Goal: Task Accomplishment & Management: Manage account settings

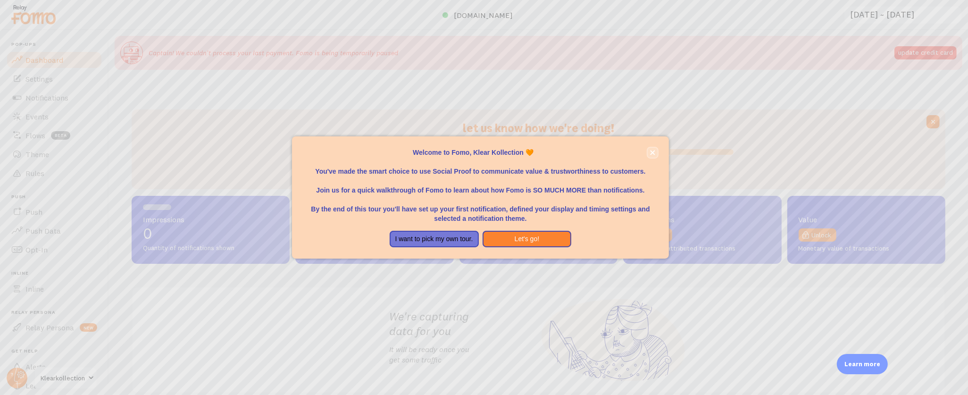
click at [651, 149] on button "close," at bounding box center [652, 153] width 10 height 10
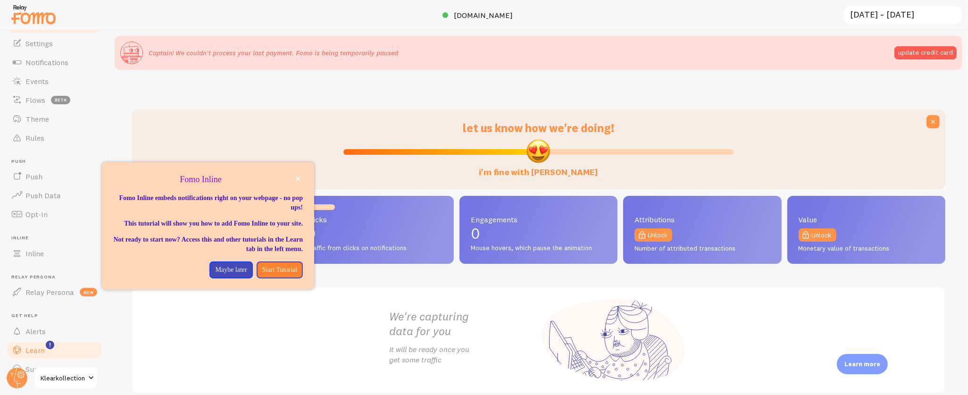
scroll to position [52, 0]
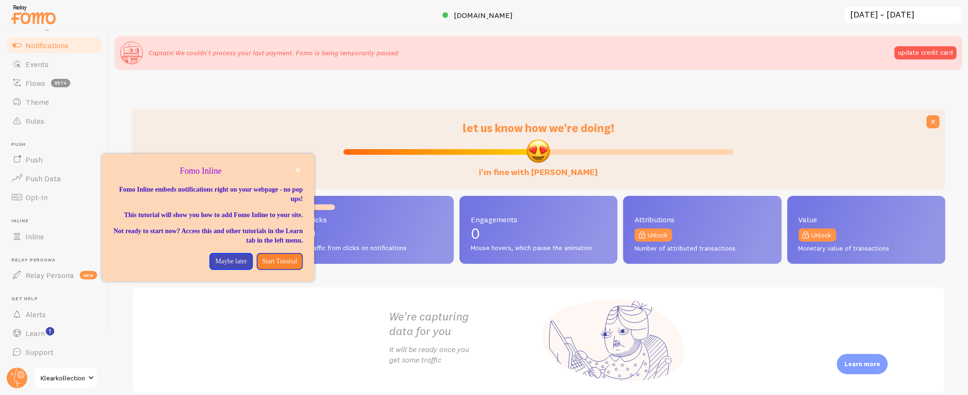
click at [51, 44] on span "Notifications" at bounding box center [46, 45] width 43 height 9
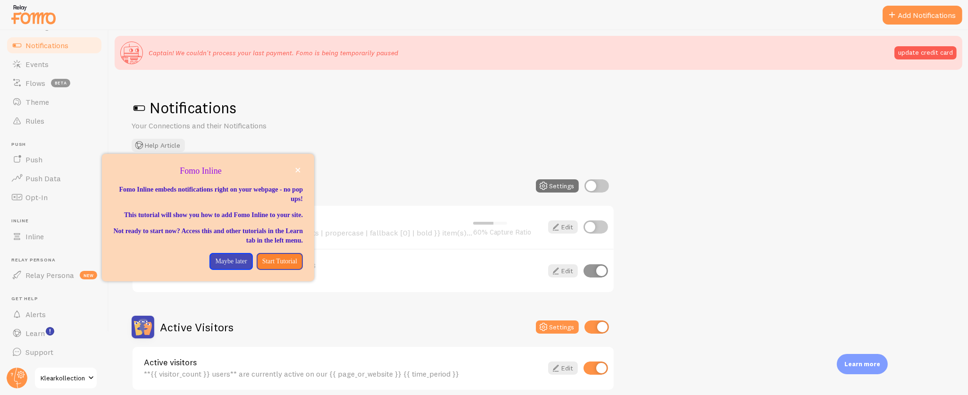
scroll to position [90, 0]
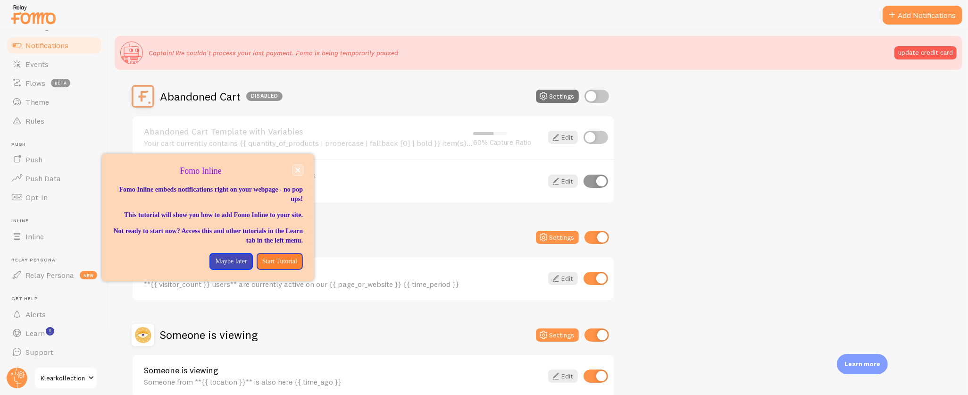
click at [299, 167] on icon "close," at bounding box center [297, 169] width 5 height 5
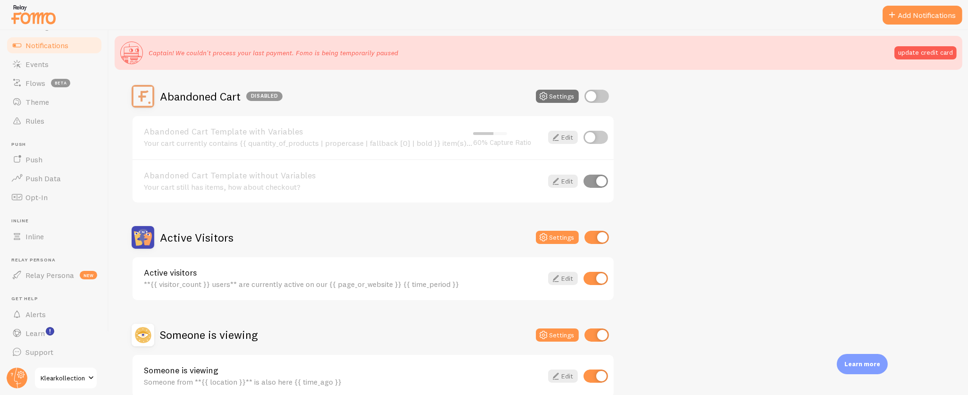
scroll to position [0, 0]
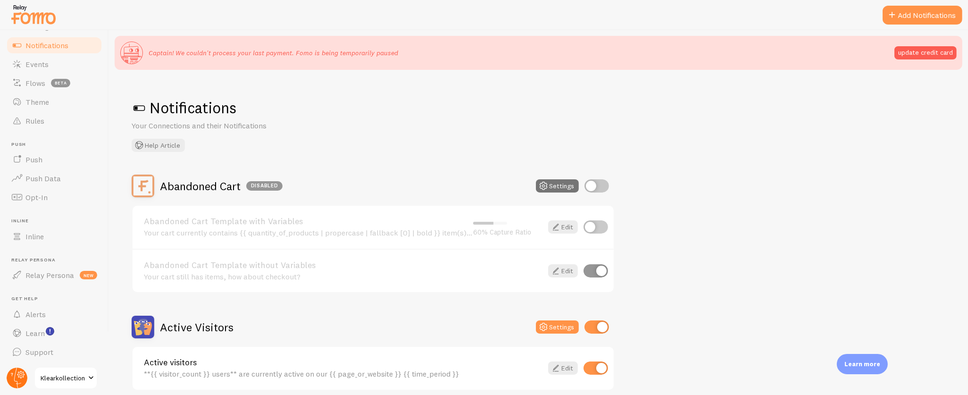
click at [8, 377] on circle at bounding box center [17, 377] width 21 height 21
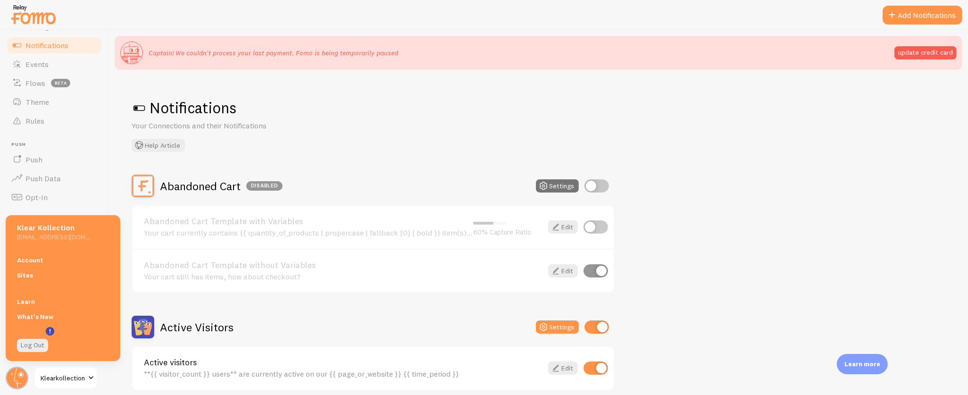
click at [64, 265] on link "Account" at bounding box center [63, 259] width 115 height 15
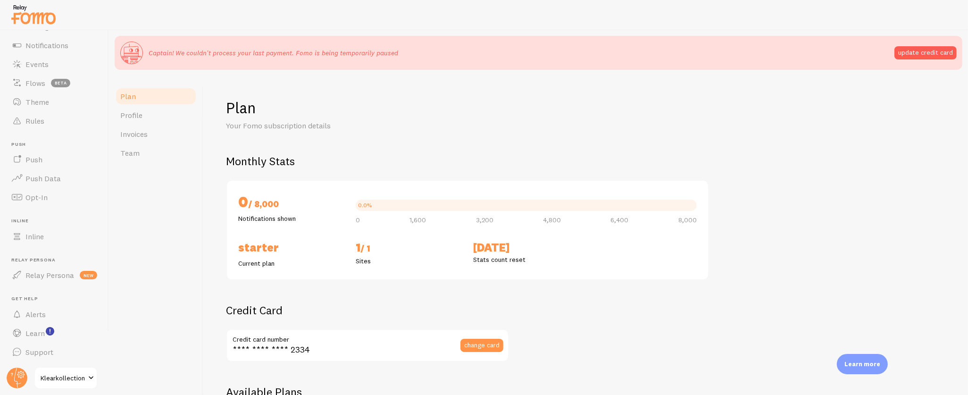
checkbox input "true"
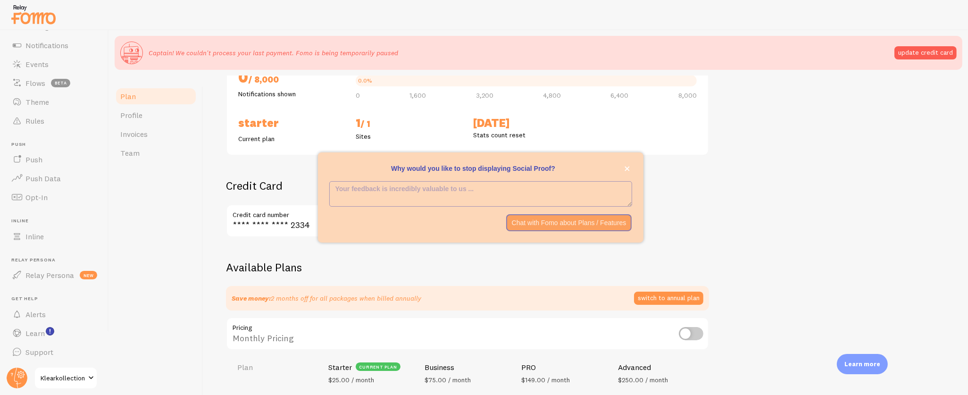
scroll to position [133, 0]
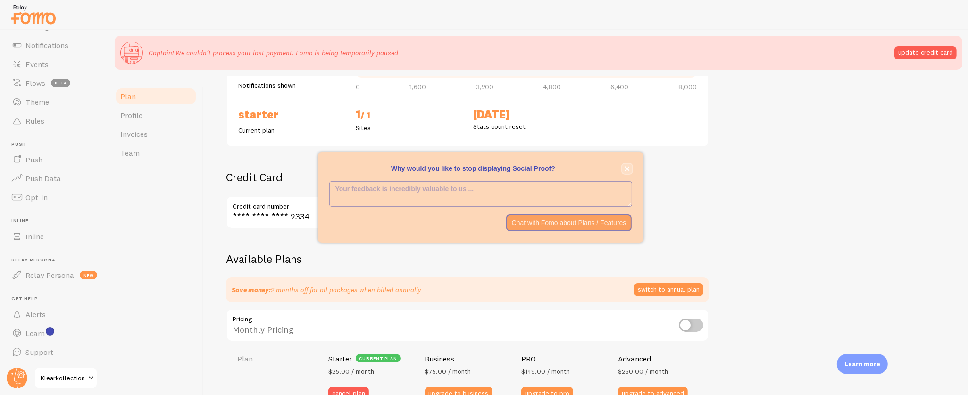
click at [628, 168] on icon "close," at bounding box center [626, 168] width 5 height 5
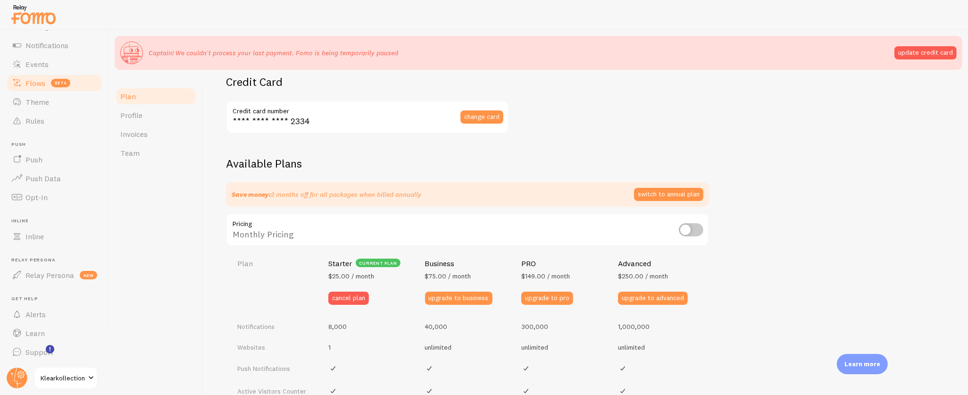
scroll to position [0, 0]
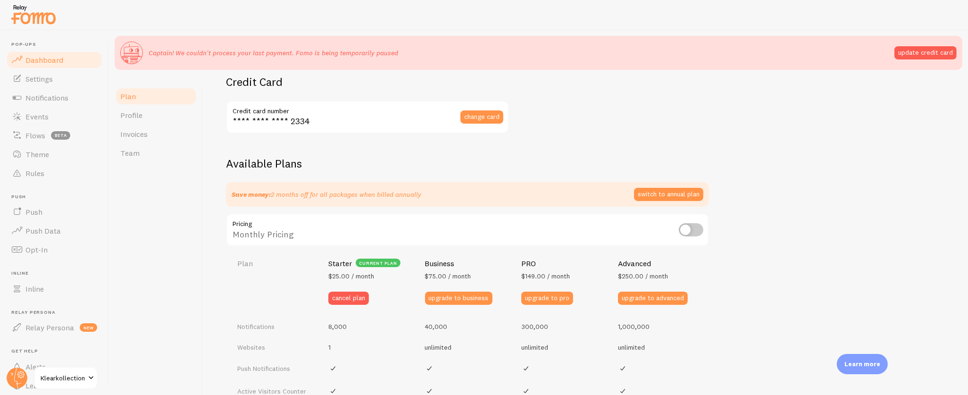
click at [56, 59] on span "Dashboard" at bounding box center [44, 59] width 38 height 9
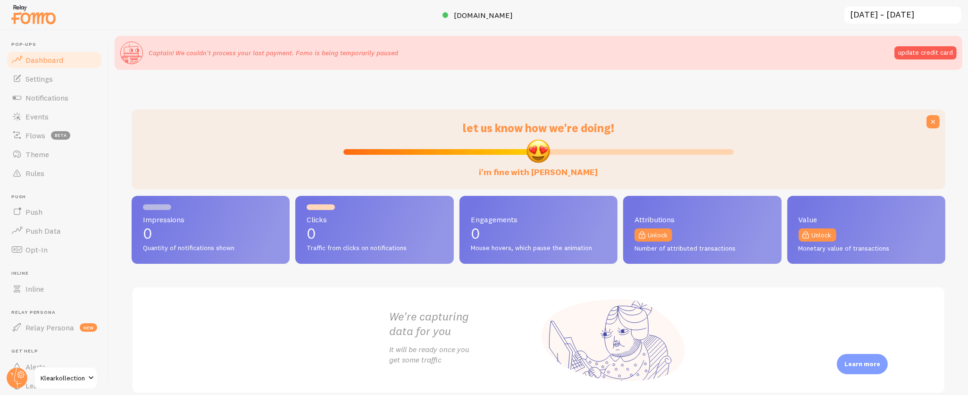
click at [28, 367] on div at bounding box center [17, 377] width 23 height 23
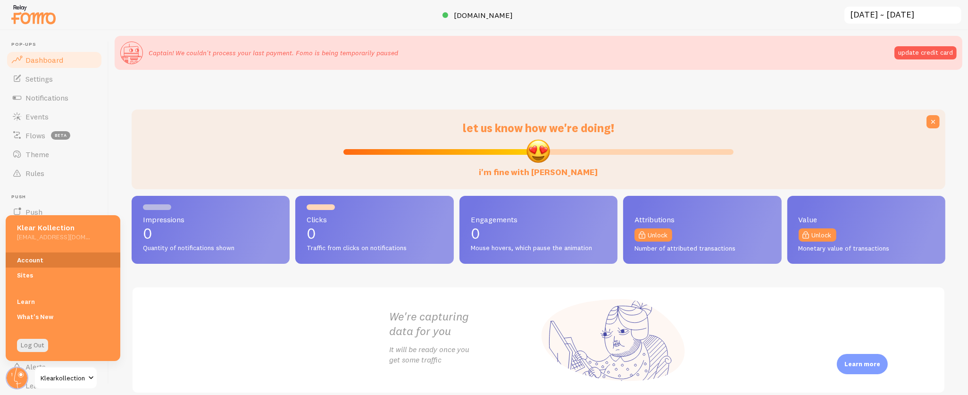
click at [30, 261] on link "Account" at bounding box center [63, 259] width 115 height 15
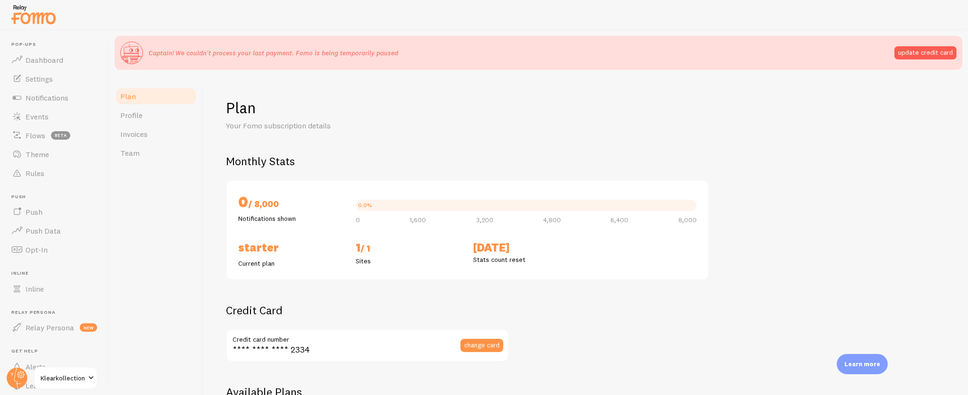
checkbox input "true"
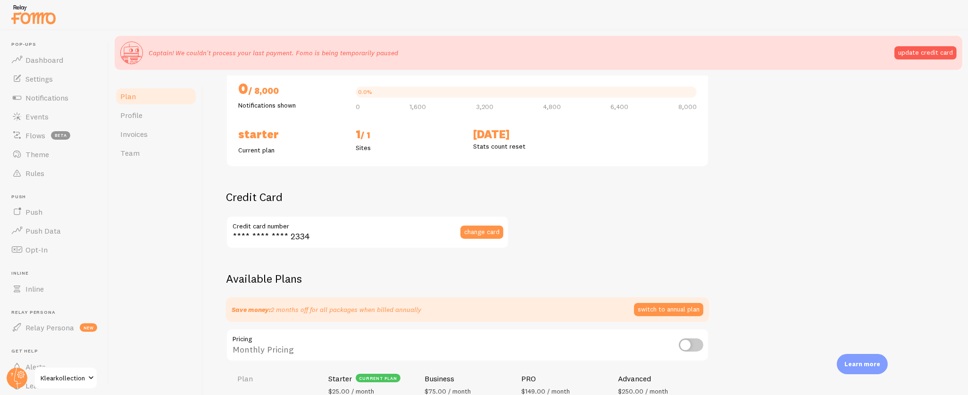
scroll to position [114, 0]
click at [48, 55] on span "Dashboard" at bounding box center [44, 59] width 38 height 9
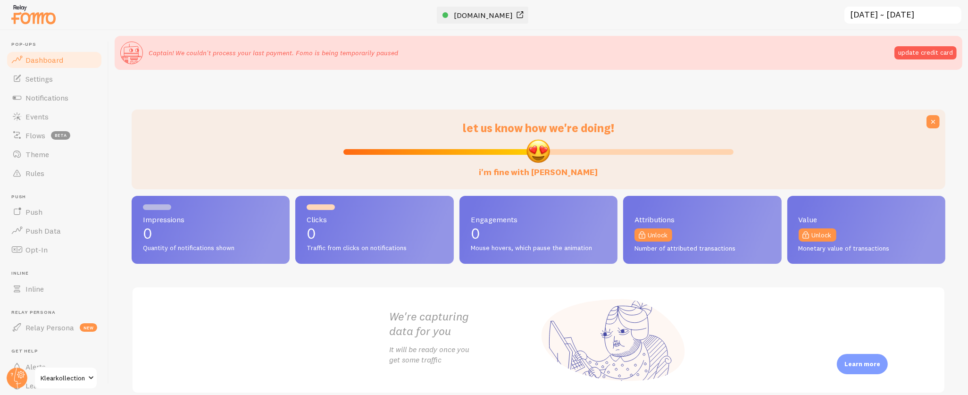
click at [482, 12] on span "[DOMAIN_NAME]" at bounding box center [483, 14] width 59 height 9
click at [24, 381] on circle at bounding box center [17, 377] width 21 height 21
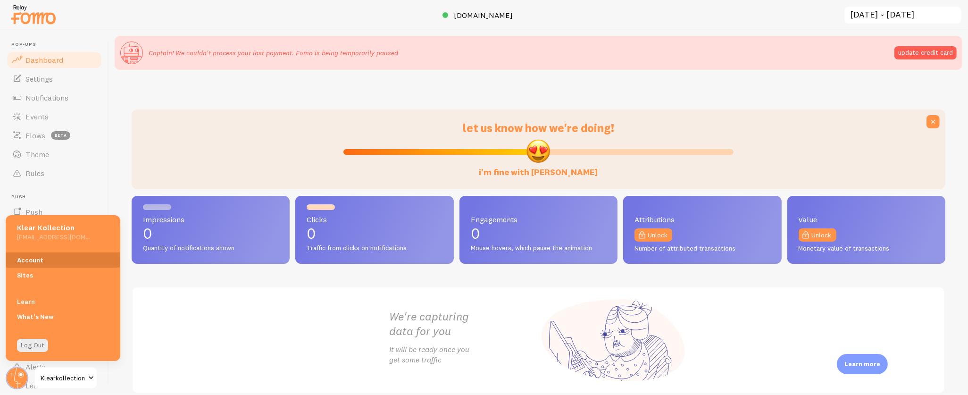
click at [65, 265] on link "Account" at bounding box center [63, 259] width 115 height 15
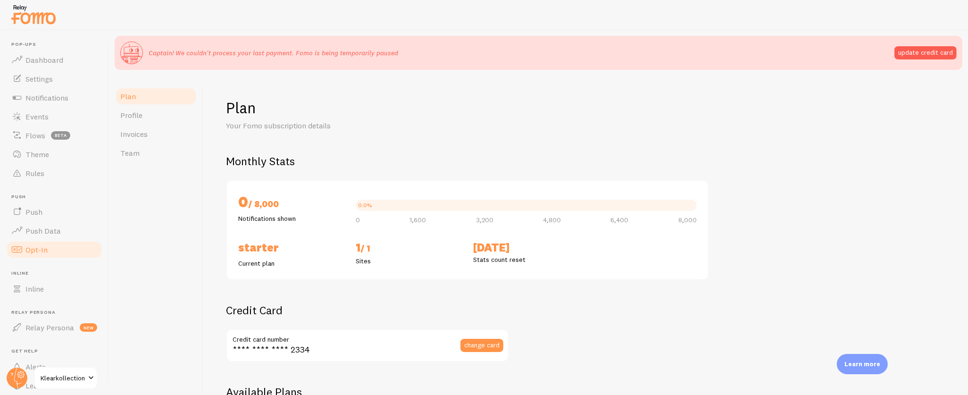
checkbox input "true"
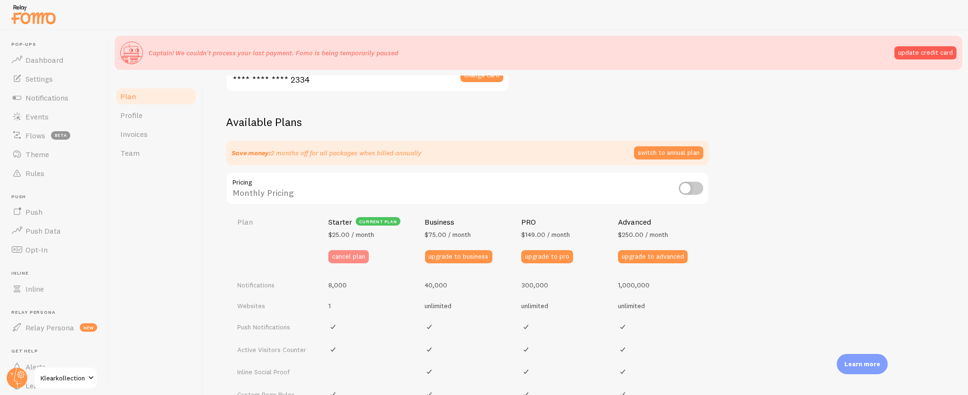
click at [338, 252] on button "cancel plan" at bounding box center [348, 256] width 41 height 13
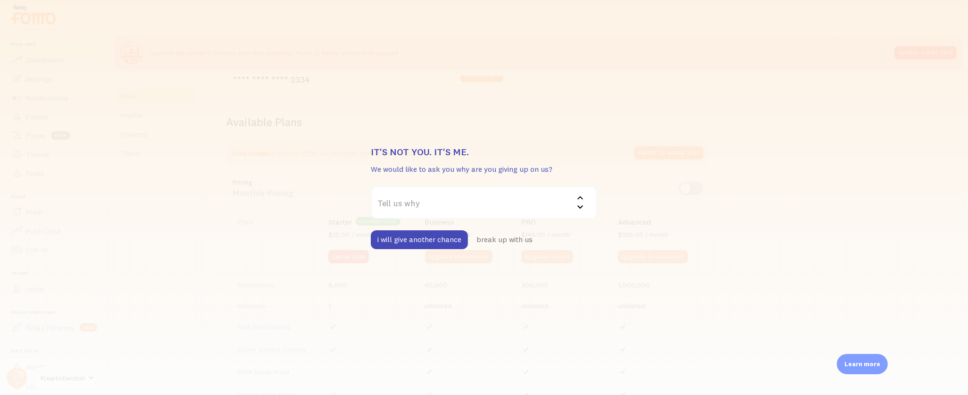
click at [444, 203] on label "Tell us why" at bounding box center [484, 202] width 226 height 33
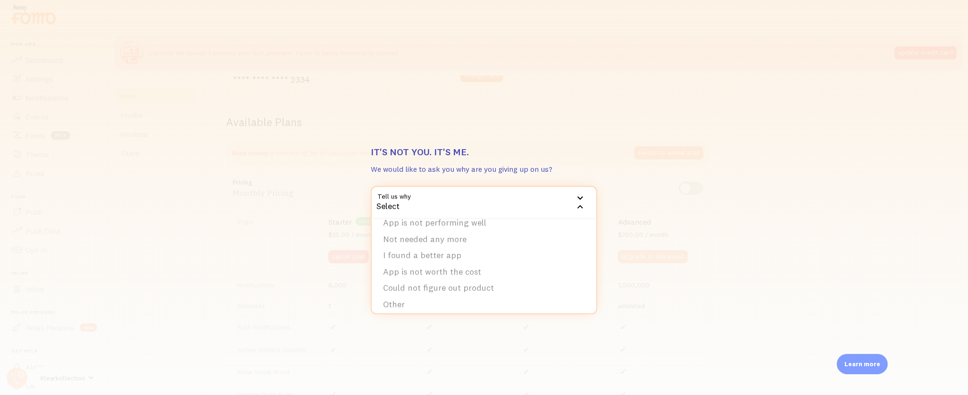
scroll to position [31, 0]
click at [440, 295] on li "Other" at bounding box center [484, 299] width 224 height 17
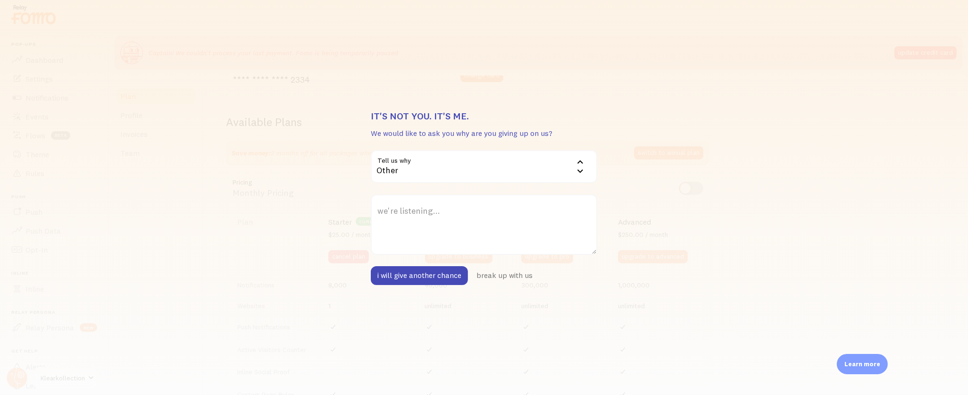
click at [452, 210] on label "we're listening..." at bounding box center [484, 210] width 226 height 33
click at [452, 210] on textarea "we're listening..." at bounding box center [484, 224] width 226 height 60
drag, startPoint x: 671, startPoint y: 340, endPoint x: 653, endPoint y: 339, distance: 17.5
click at [670, 340] on div "It's not you. It's me. We would like to ask you why are you giving up on us? Te…" at bounding box center [484, 197] width 968 height 395
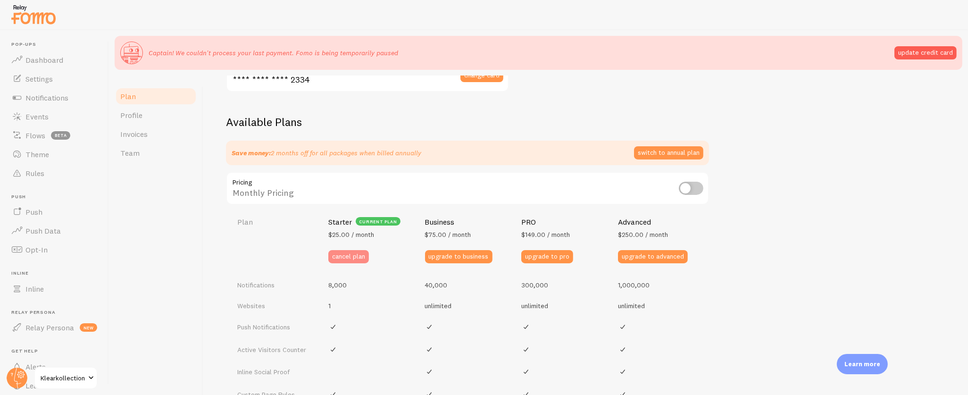
click at [337, 252] on button "cancel plan" at bounding box center [348, 256] width 41 height 13
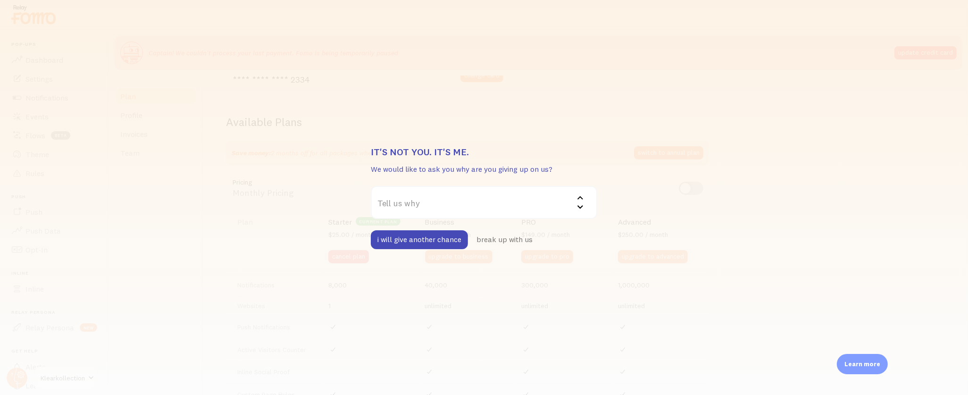
click at [432, 203] on label "Tell us why" at bounding box center [484, 202] width 226 height 33
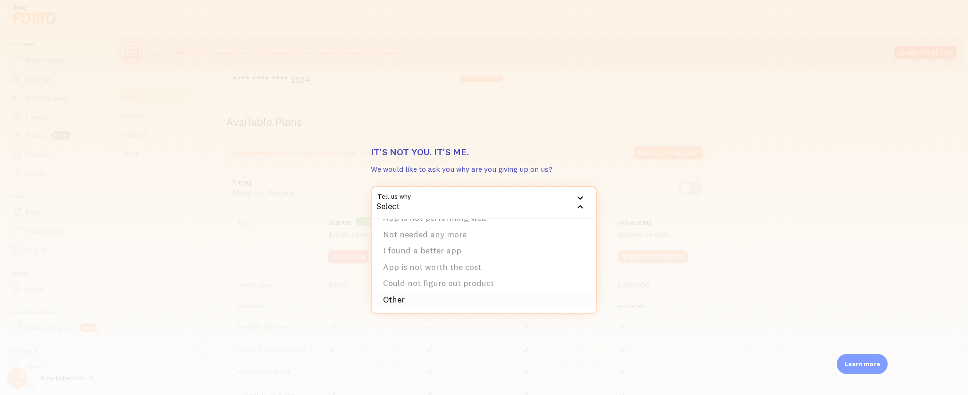
click at [441, 300] on li "Other" at bounding box center [484, 299] width 224 height 17
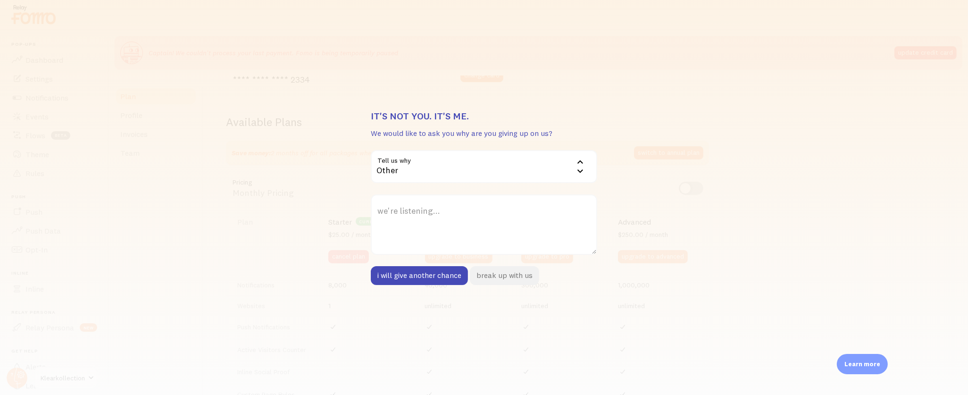
click at [508, 275] on button "break up with us" at bounding box center [504, 275] width 69 height 19
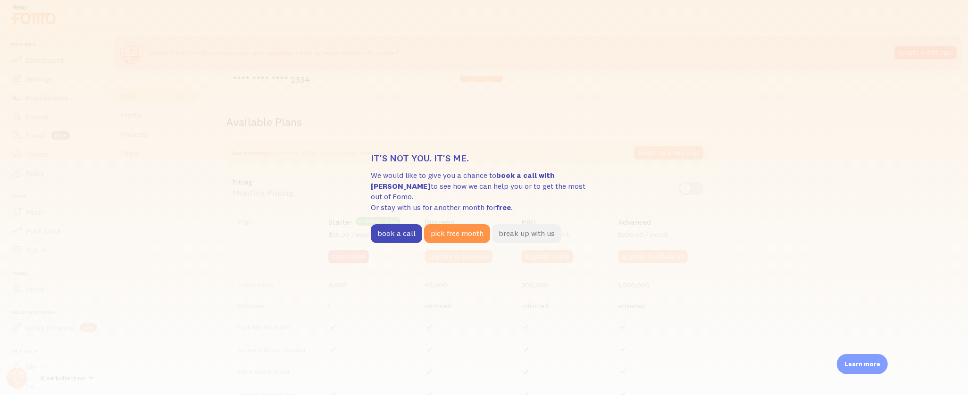
click at [514, 228] on button "break up with us" at bounding box center [526, 233] width 69 height 19
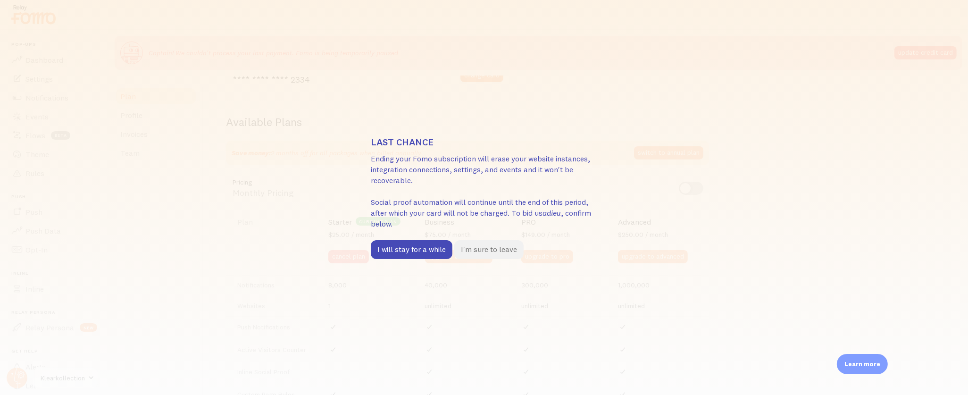
click at [486, 248] on button "I'm sure to leave" at bounding box center [488, 249] width 69 height 19
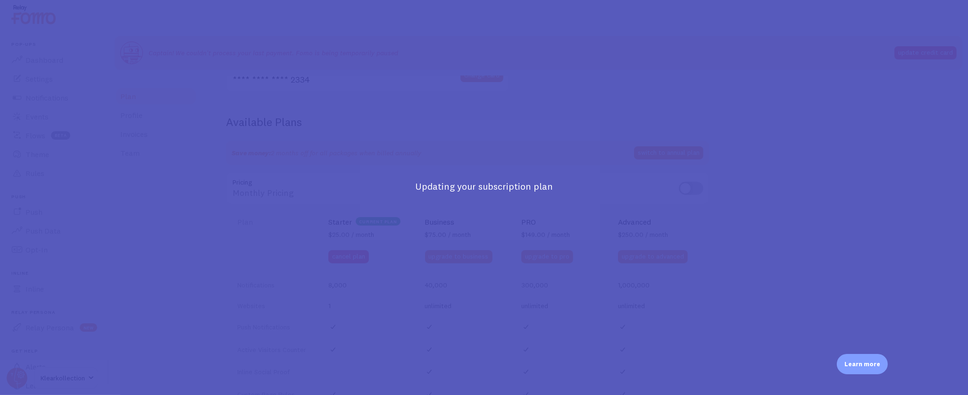
scroll to position [302, 0]
